Goal: Task Accomplishment & Management: Use online tool/utility

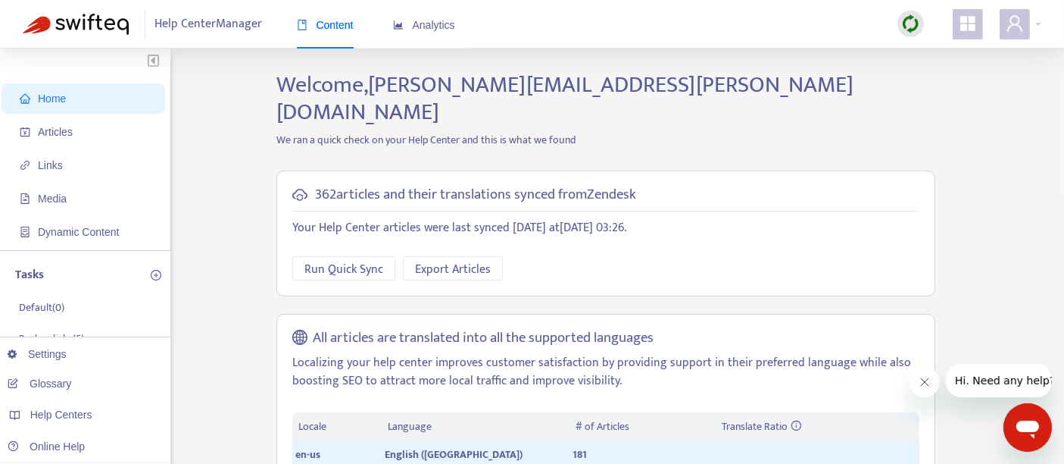
click at [919, 22] on img at bounding box center [910, 23] width 19 height 19
click at [945, 70] on link "Full Sync" at bounding box center [937, 78] width 55 height 17
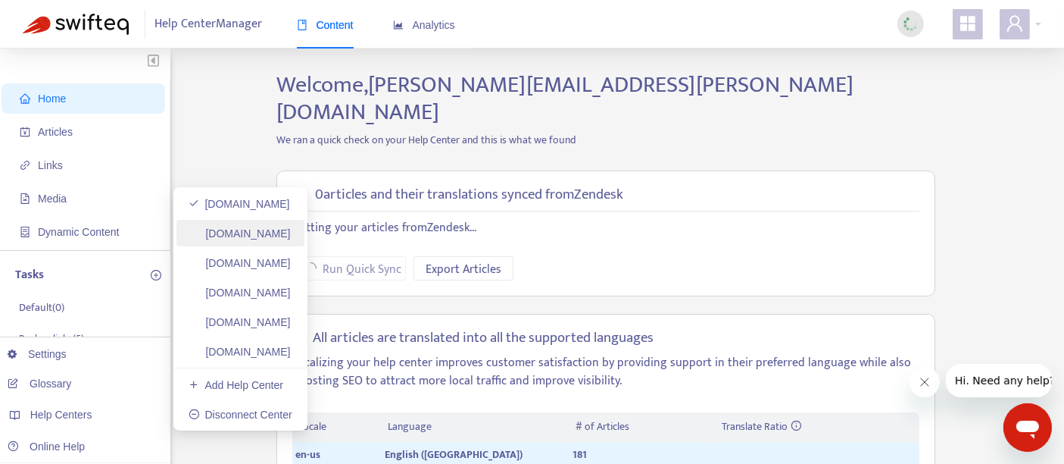
click at [291, 227] on link "[DOMAIN_NAME]" at bounding box center [240, 233] width 102 height 12
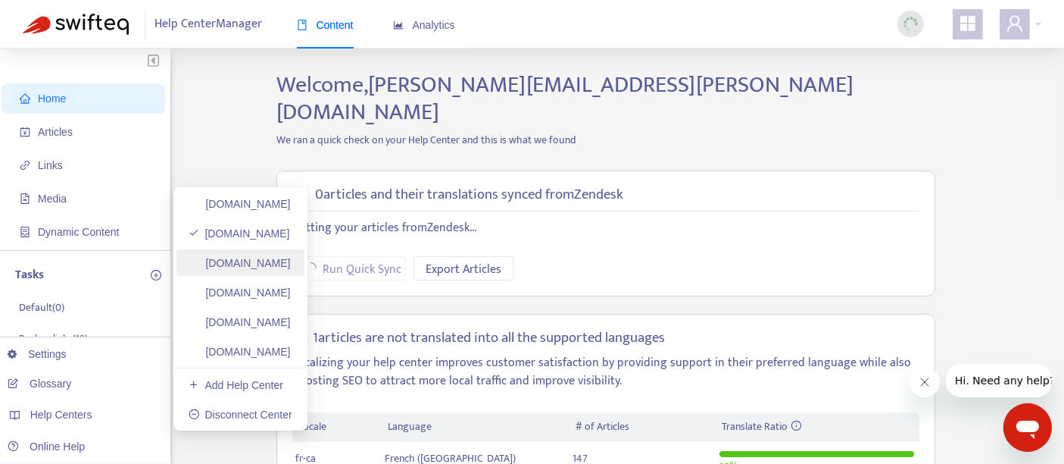
click at [291, 258] on link "[DOMAIN_NAME]" at bounding box center [240, 263] width 102 height 12
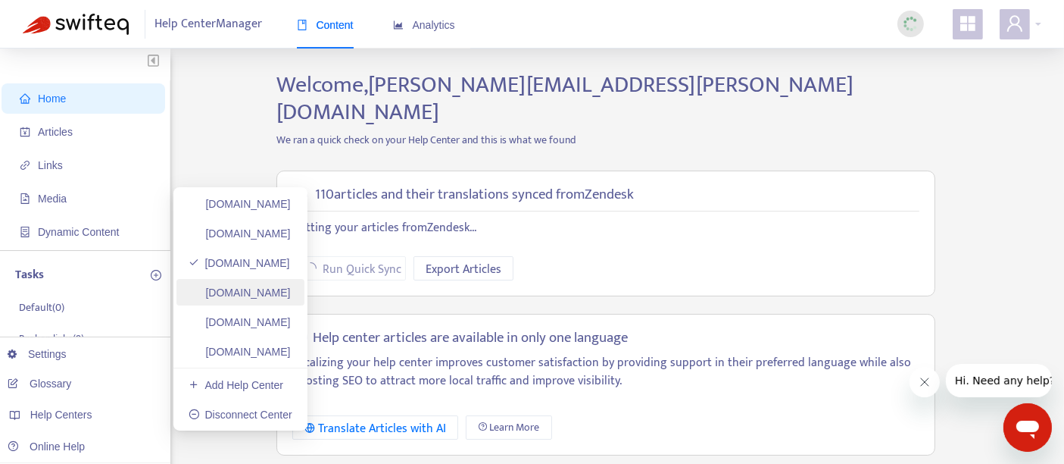
click at [291, 286] on link "[DOMAIN_NAME]" at bounding box center [240, 292] width 102 height 12
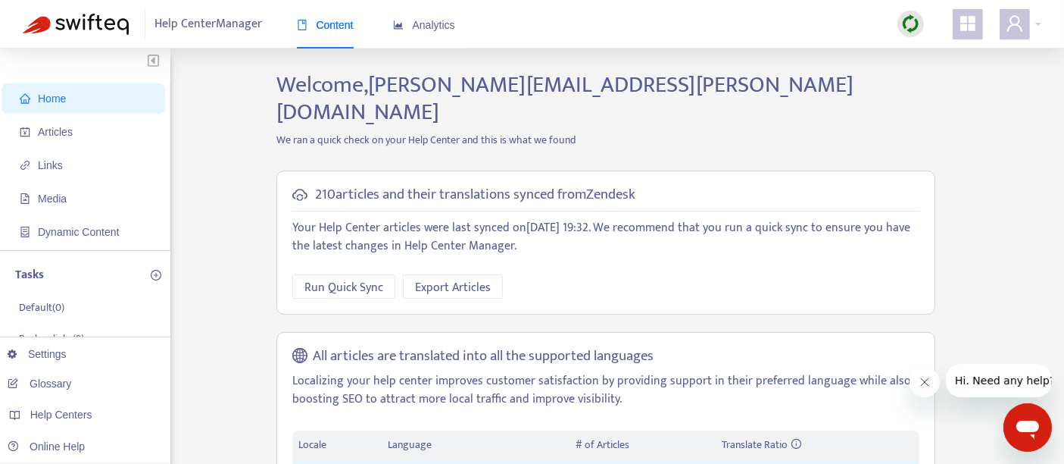
click at [906, 23] on img at bounding box center [910, 23] width 19 height 19
click at [946, 72] on link "Full Sync" at bounding box center [937, 78] width 55 height 17
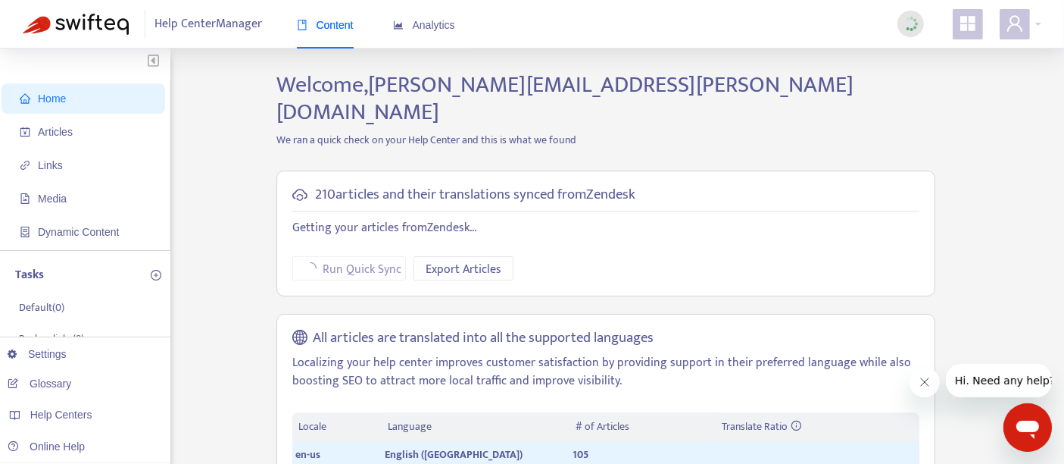
click at [946, 72] on h2 "Welcome, [PERSON_NAME][EMAIL_ADDRESS][PERSON_NAME][DOMAIN_NAME]" at bounding box center [606, 98] width 682 height 55
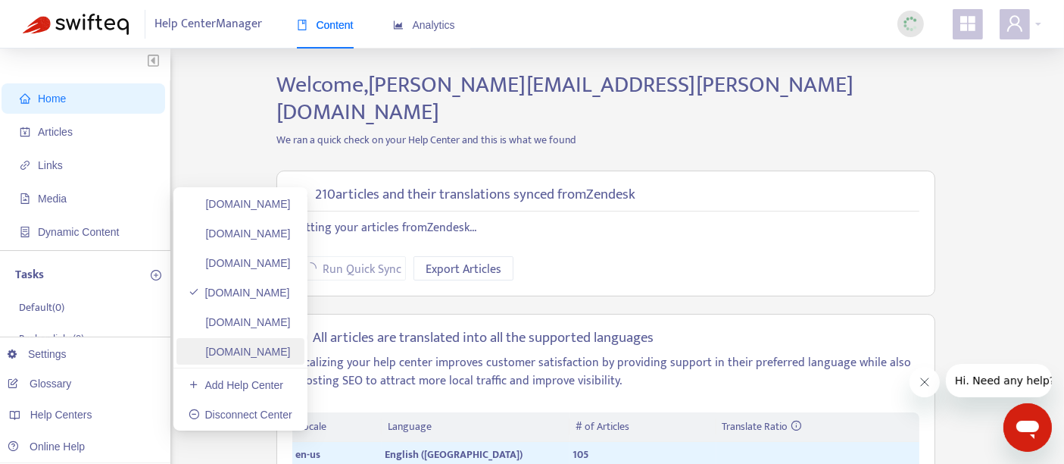
click at [291, 345] on link "[DOMAIN_NAME]" at bounding box center [240, 351] width 102 height 12
